Goal: Check status: Check status

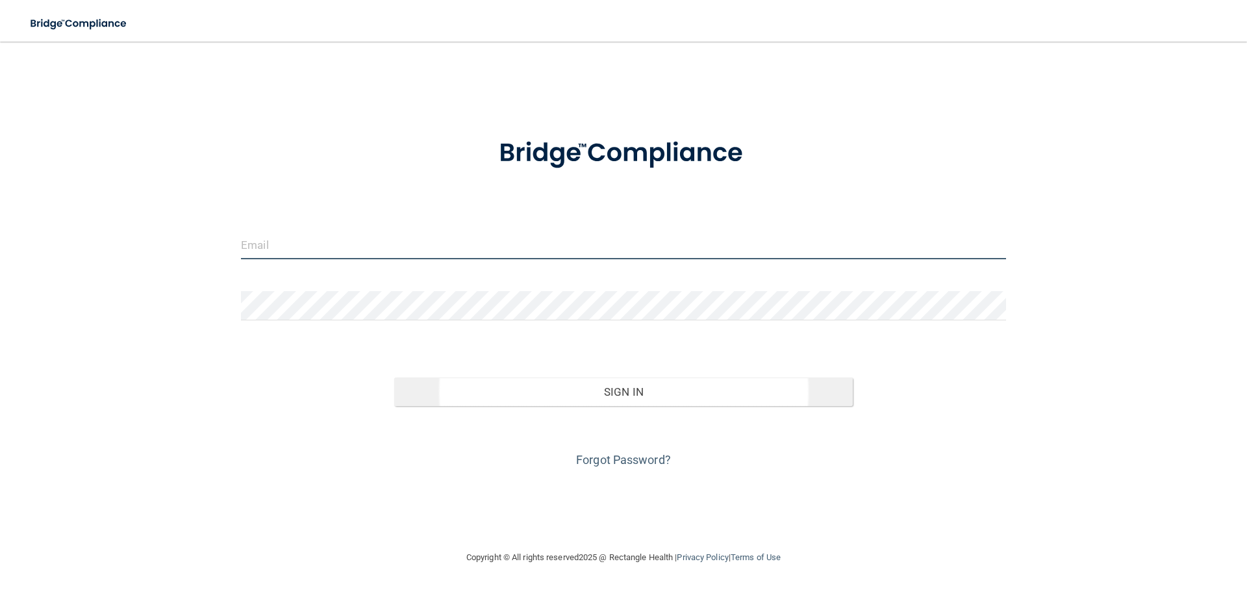
type input "[EMAIL_ADDRESS][DOMAIN_NAME]"
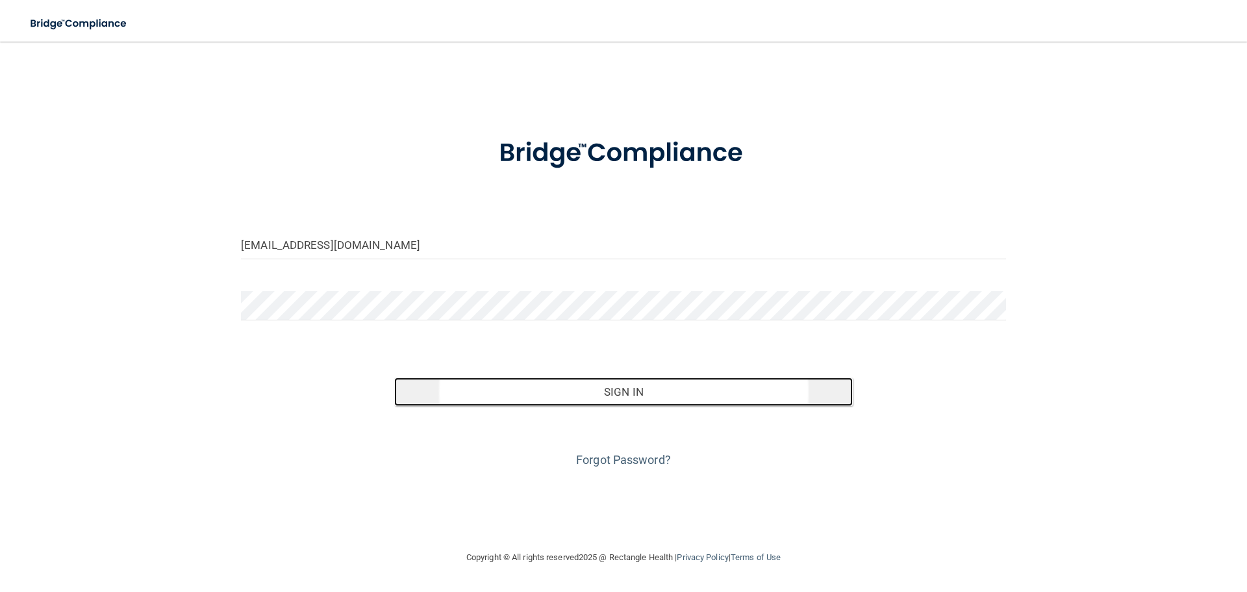
click at [640, 388] on button "Sign In" at bounding box center [623, 391] width 459 height 29
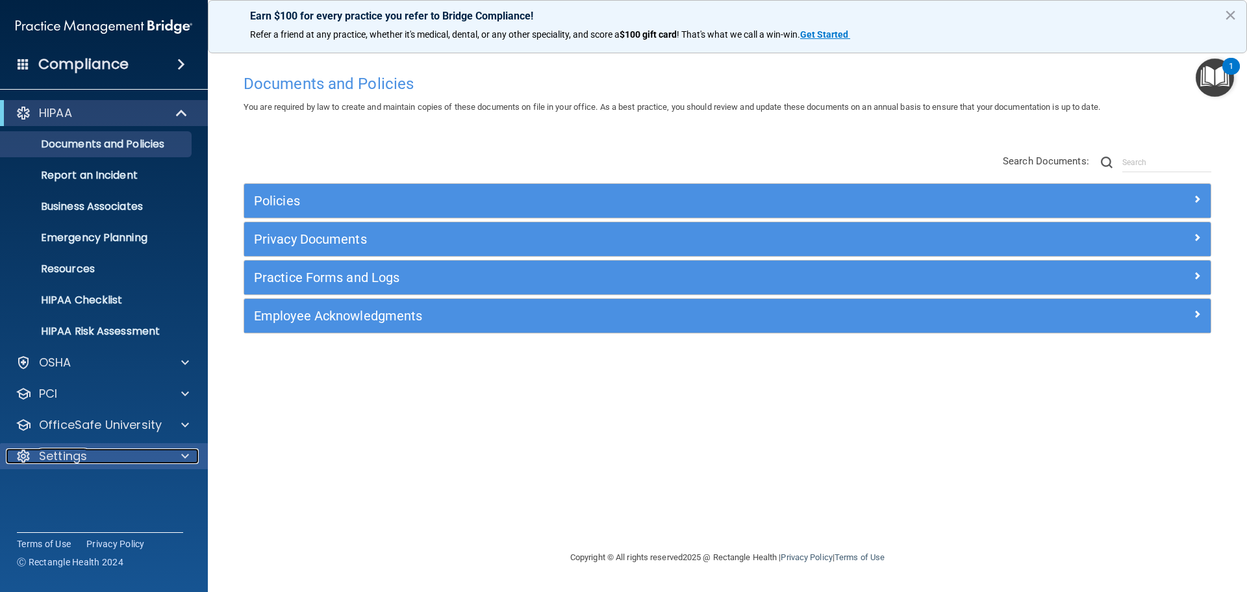
click at [190, 453] on div at bounding box center [183, 456] width 32 height 16
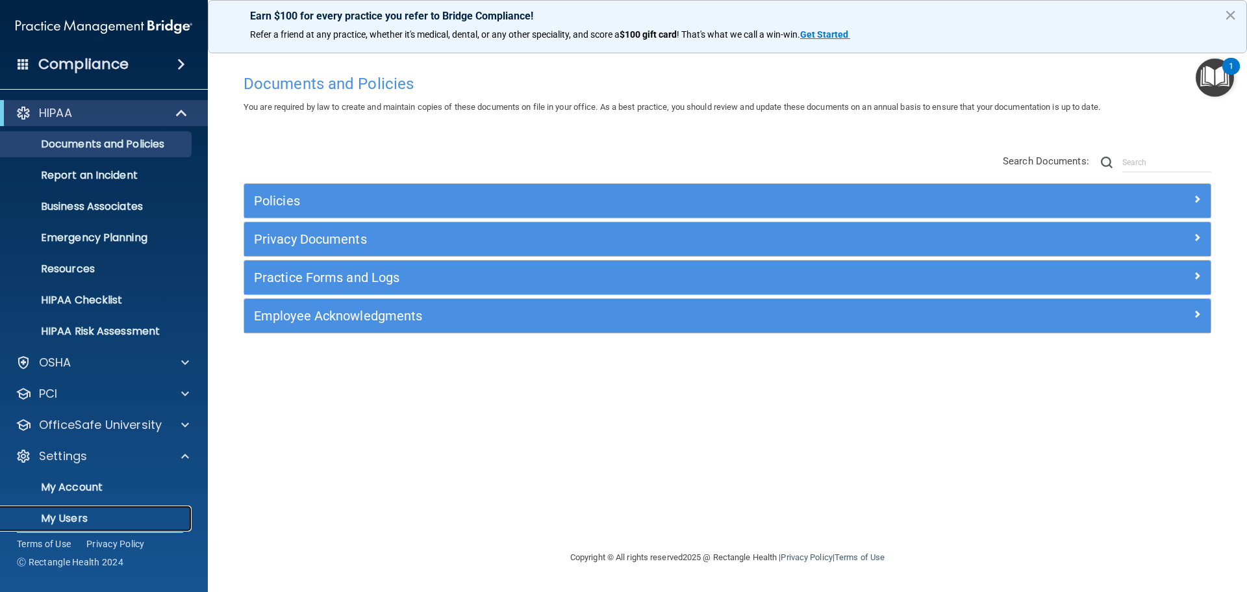
click at [66, 516] on p "My Users" at bounding box center [96, 518] width 177 height 13
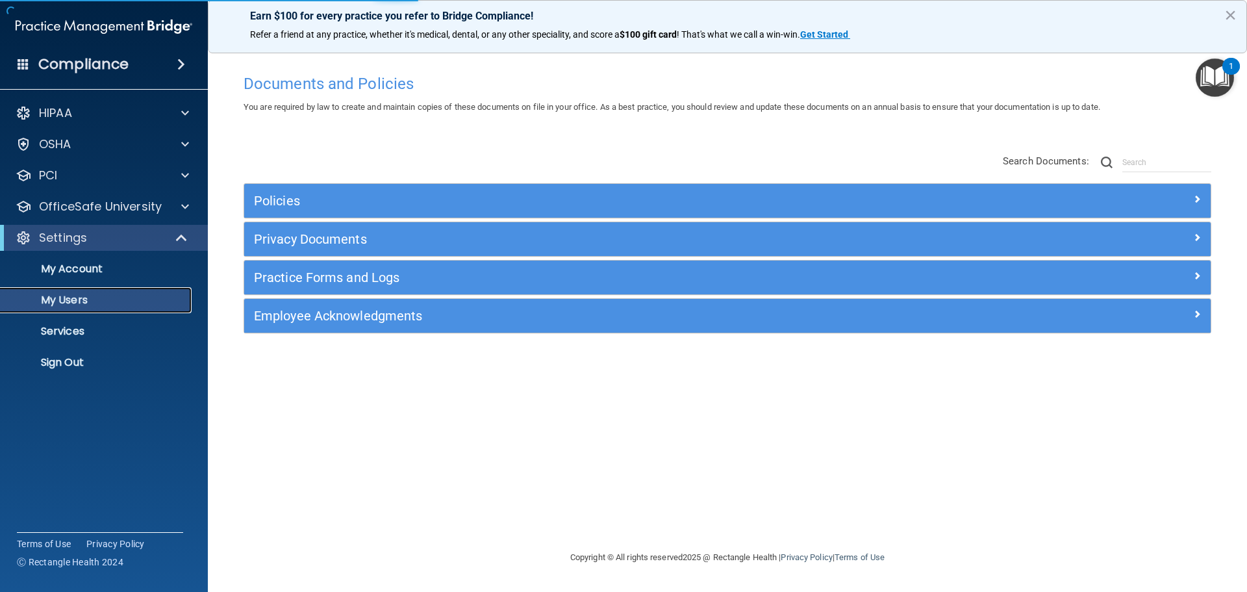
select select "20"
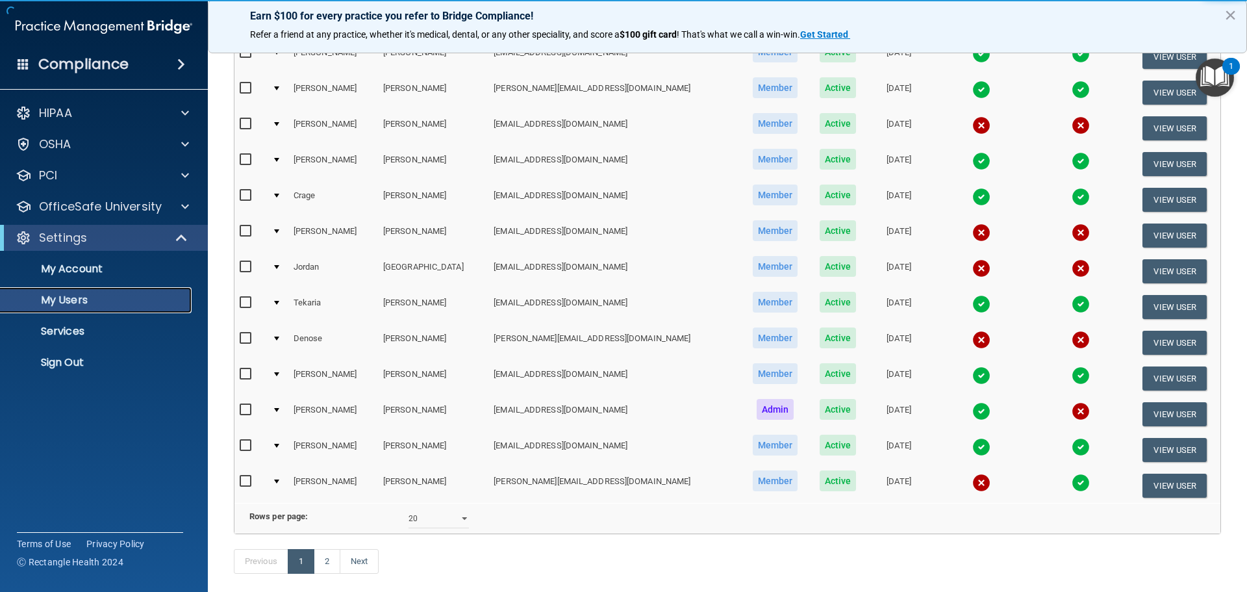
scroll to position [455, 0]
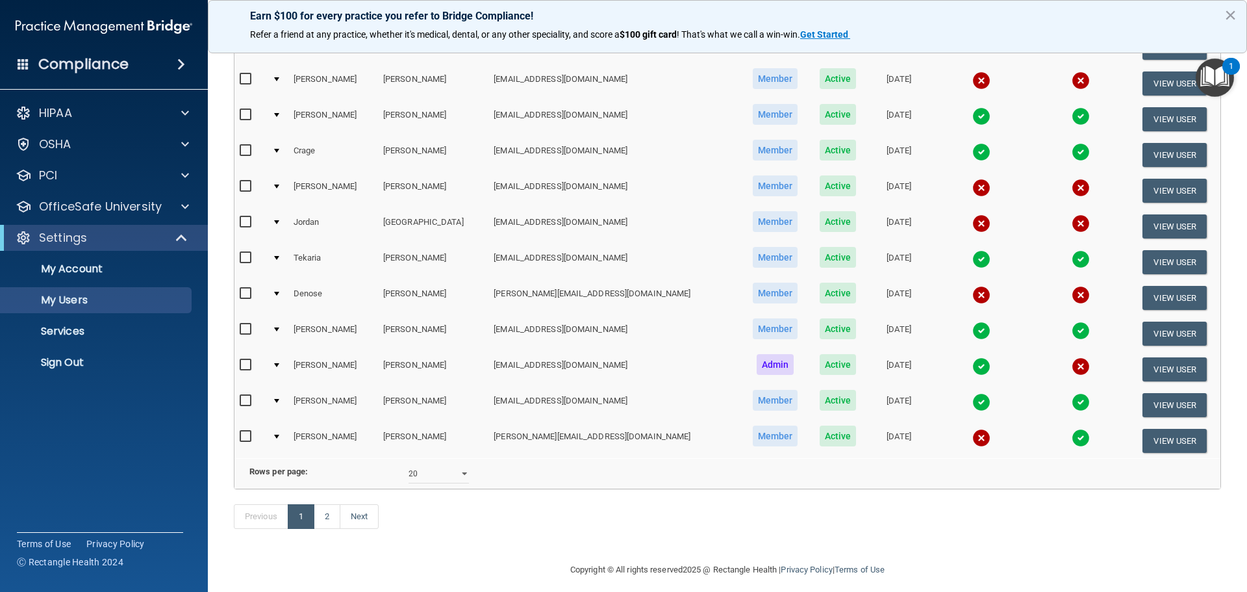
click at [1071, 366] on img at bounding box center [1080, 366] width 18 height 18
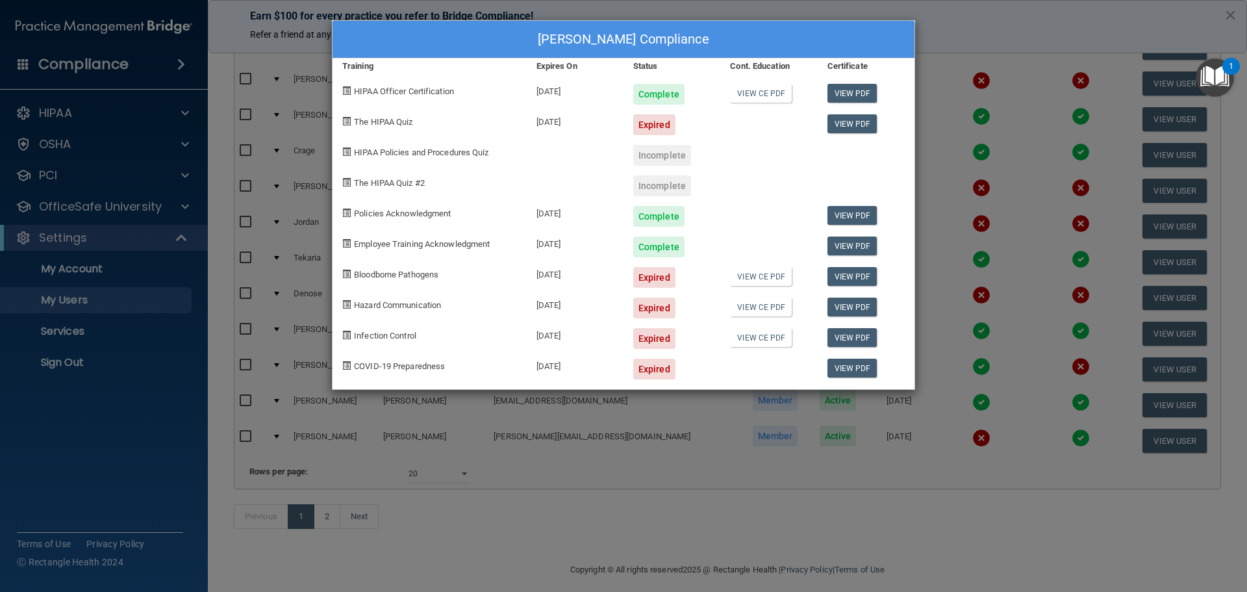
click at [988, 32] on div "[PERSON_NAME] Compliance Training Expires On Status Cont. Education Certificate…" at bounding box center [623, 296] width 1247 height 592
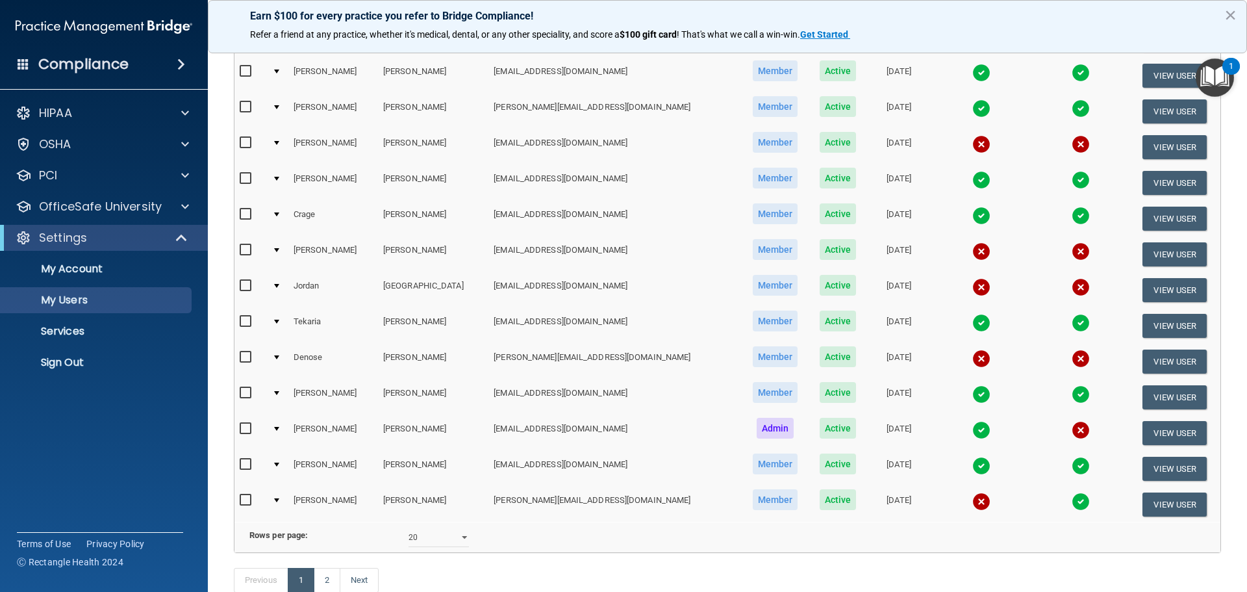
scroll to position [390, 0]
